Goal: Transaction & Acquisition: Purchase product/service

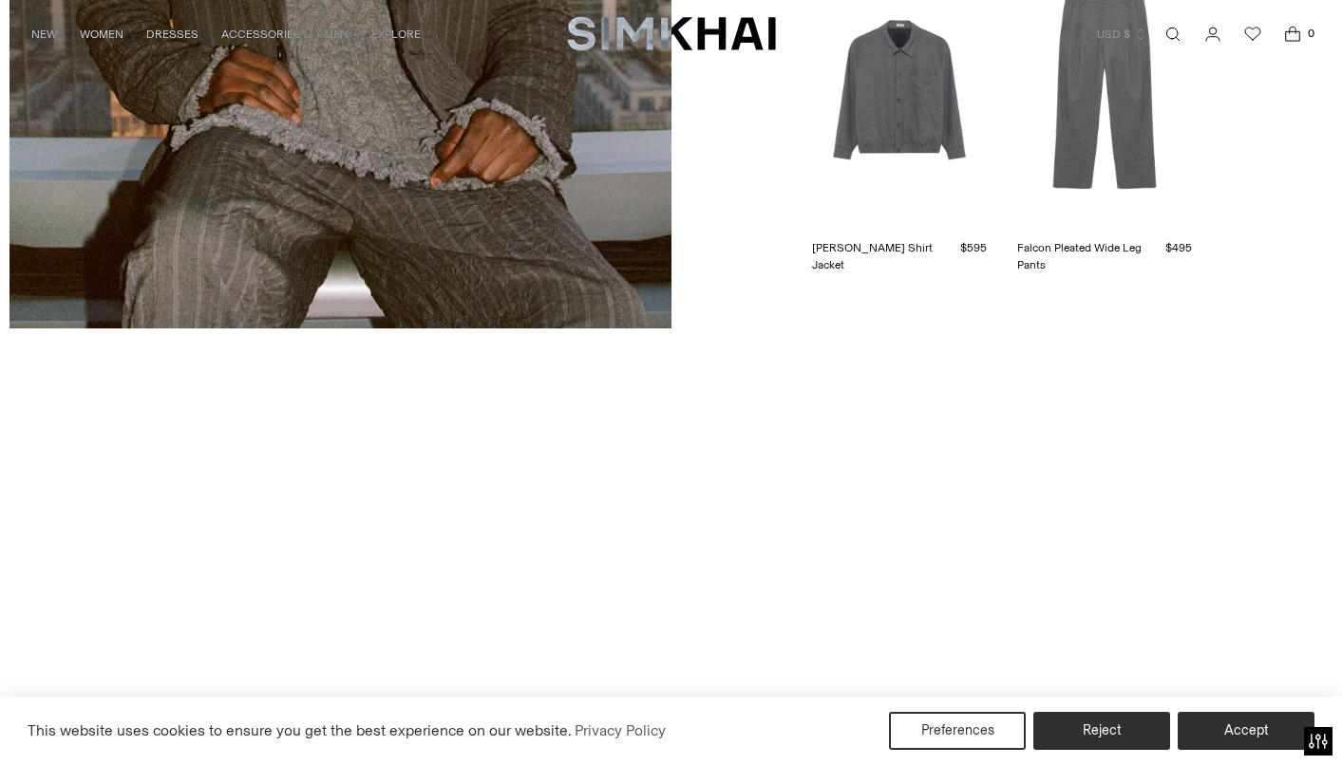
scroll to position [4220, 0]
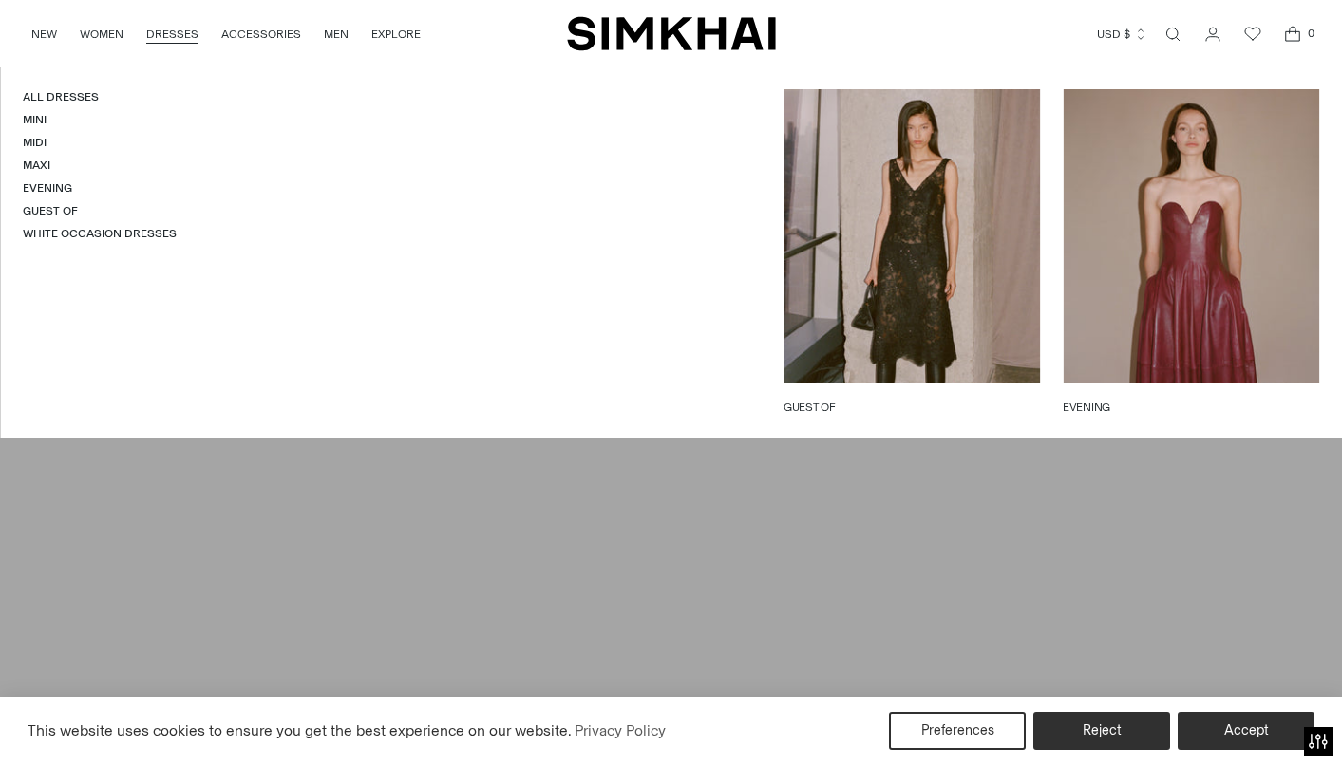
click at [166, 29] on link "DRESSES" at bounding box center [172, 34] width 52 height 42
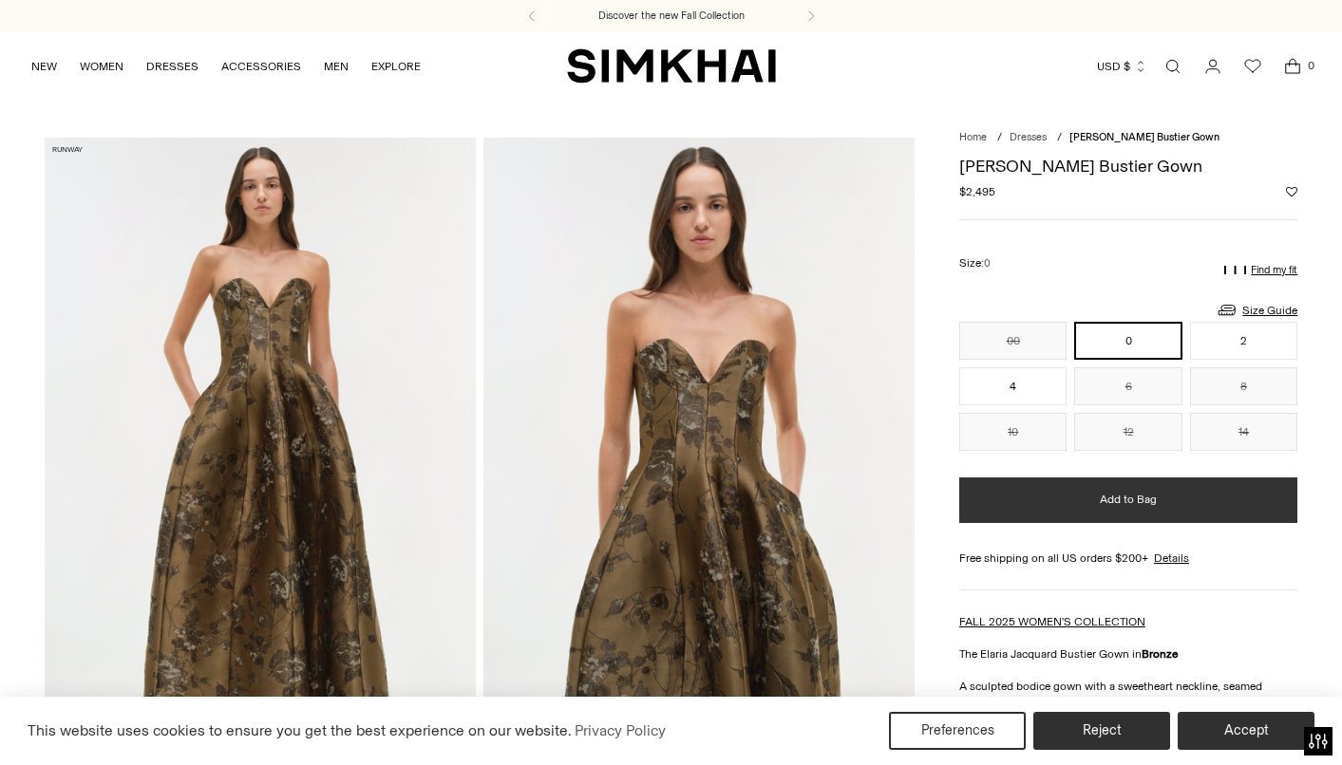
click at [1082, 508] on button "Add to Bag" at bounding box center [1128, 501] width 338 height 46
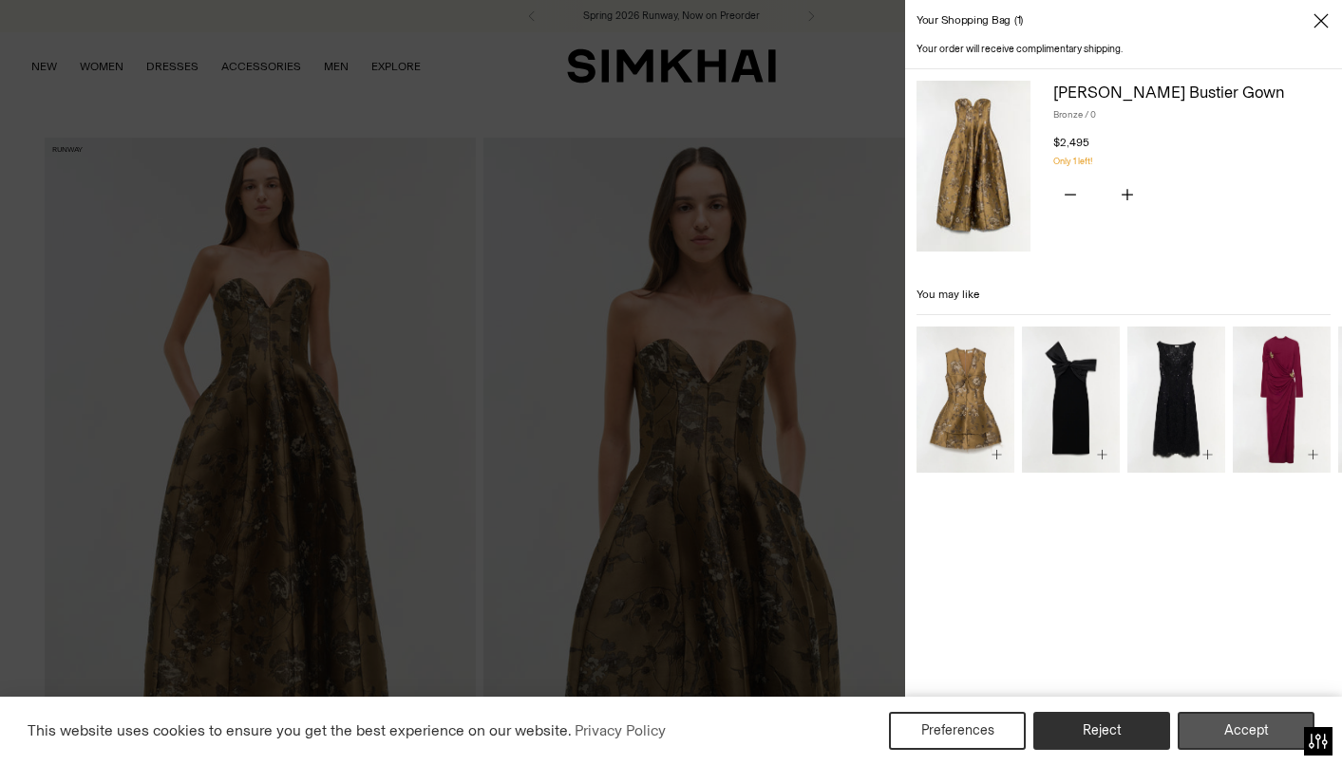
click at [1200, 736] on button "Accept" at bounding box center [1246, 731] width 137 height 38
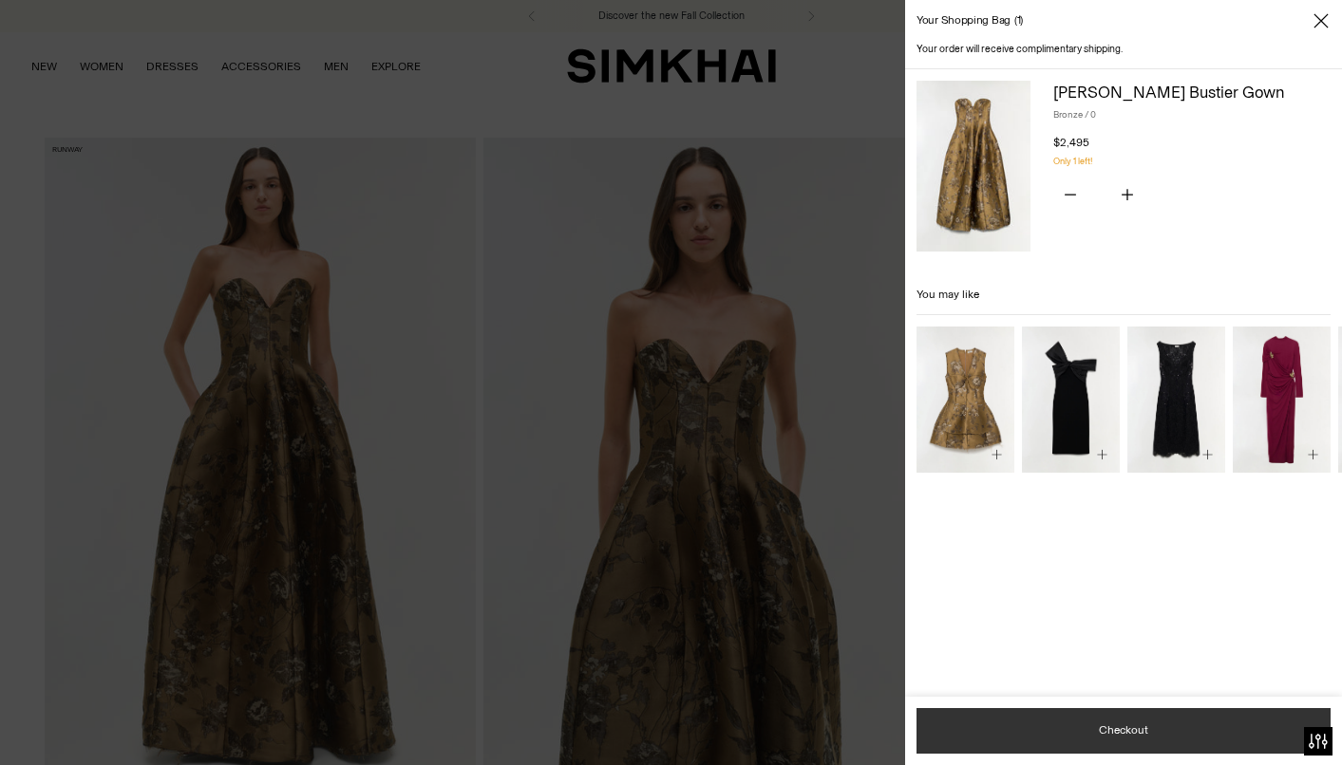
click at [1124, 733] on button "Checkout" at bounding box center [1123, 731] width 414 height 46
